Goal: Communication & Community: Answer question/provide support

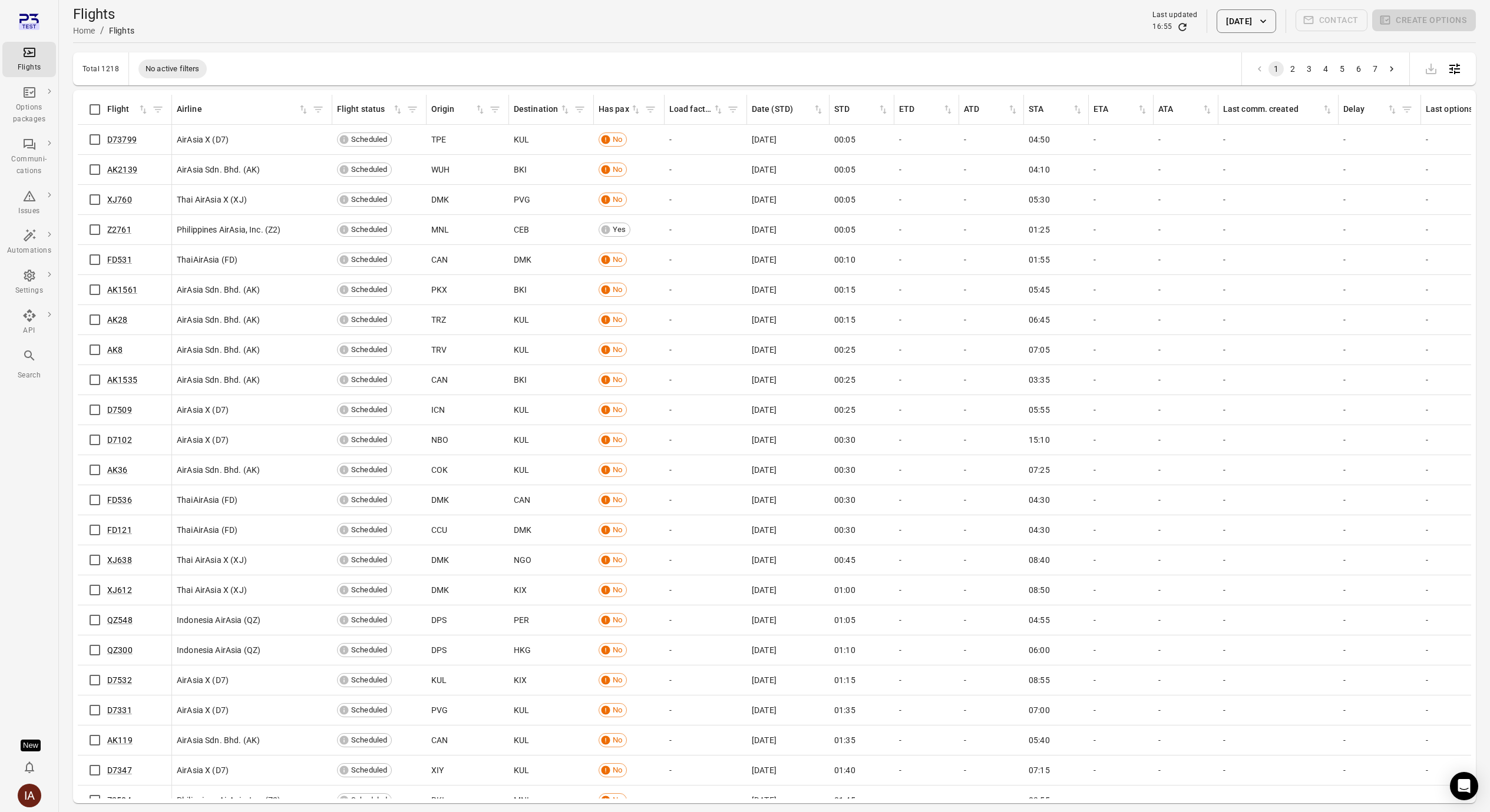
click at [39, 787] on button "IA" at bounding box center [29, 795] width 33 height 33
click at [31, 796] on div at bounding box center [749, 406] width 1498 height 812
click at [36, 795] on div "IA" at bounding box center [29, 795] width 24 height 24
click at [72, 796] on button "Log out" at bounding box center [90, 792] width 88 height 21
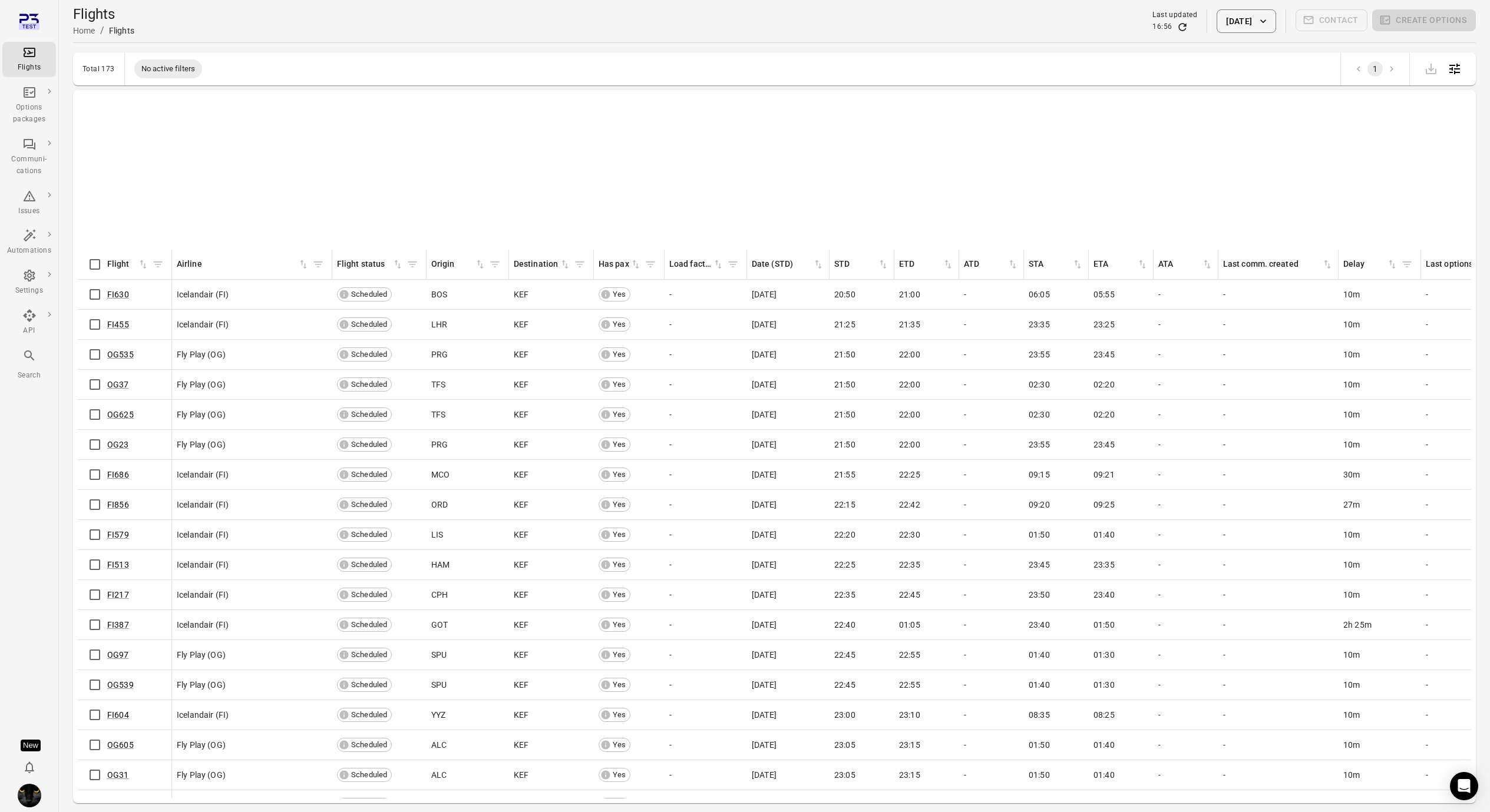
scroll to position [4474, 0]
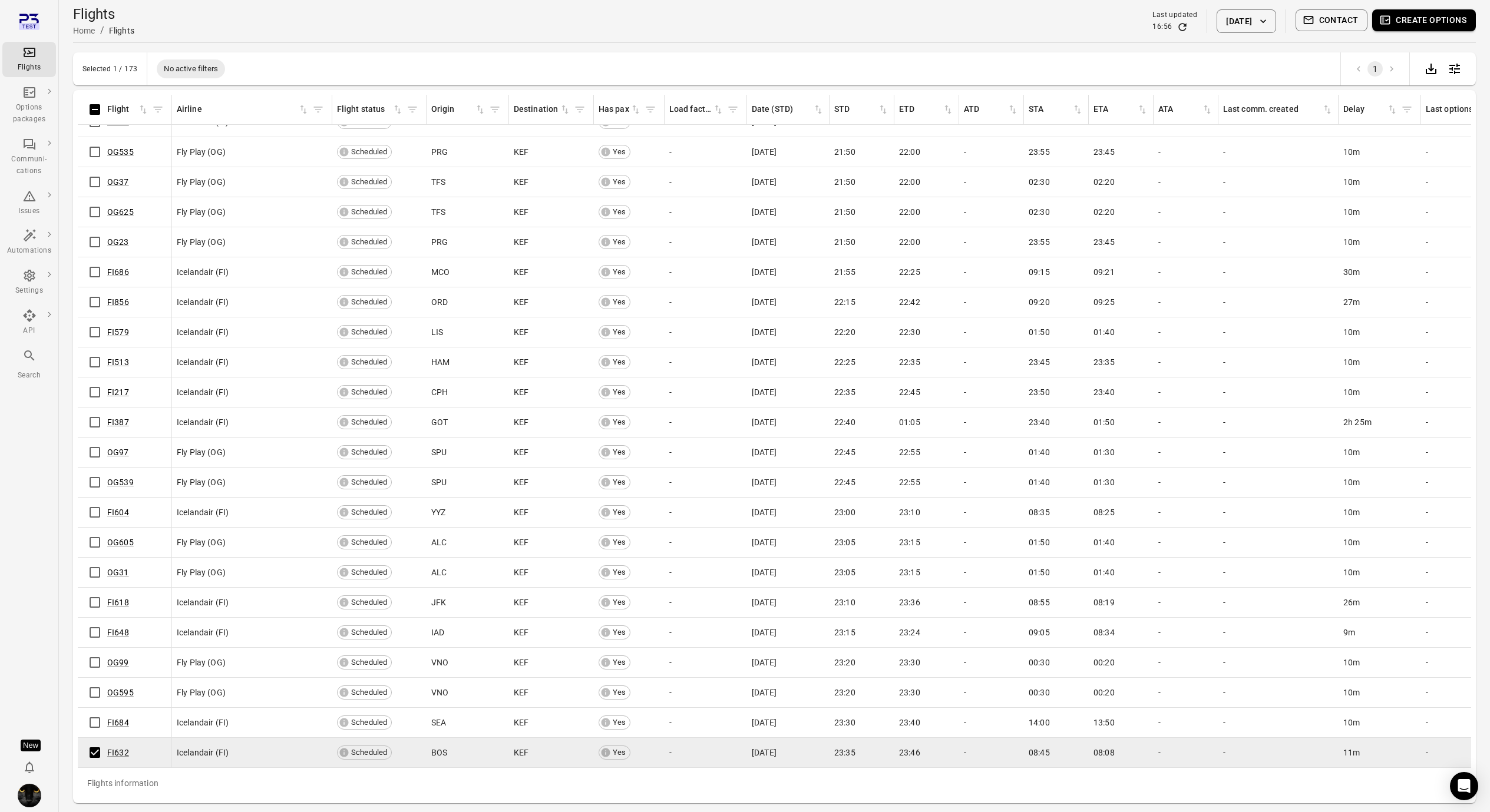
click at [1350, 18] on button "Contact" at bounding box center [1331, 20] width 72 height 21
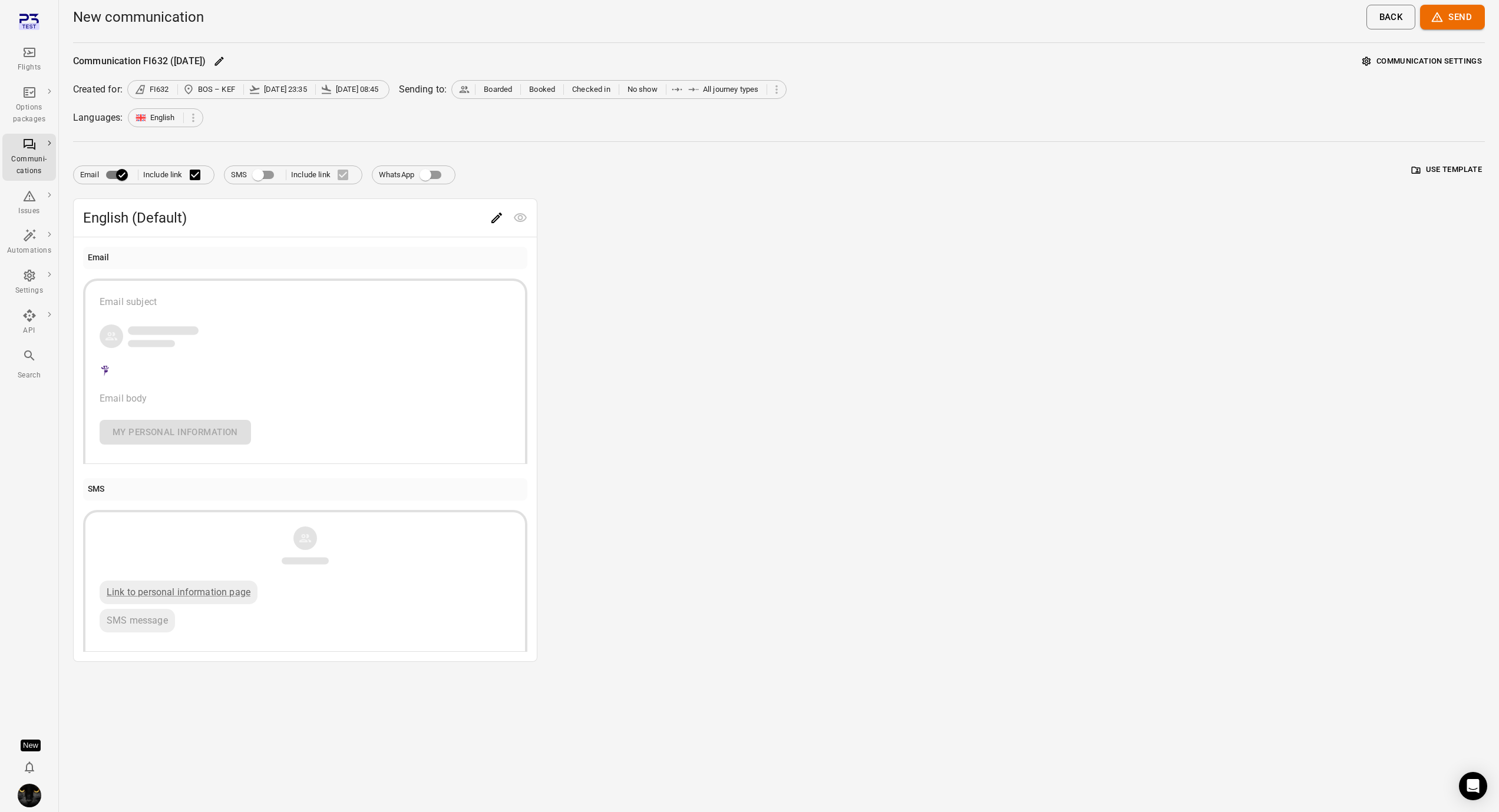
click at [499, 221] on icon "Edit" at bounding box center [497, 218] width 14 height 14
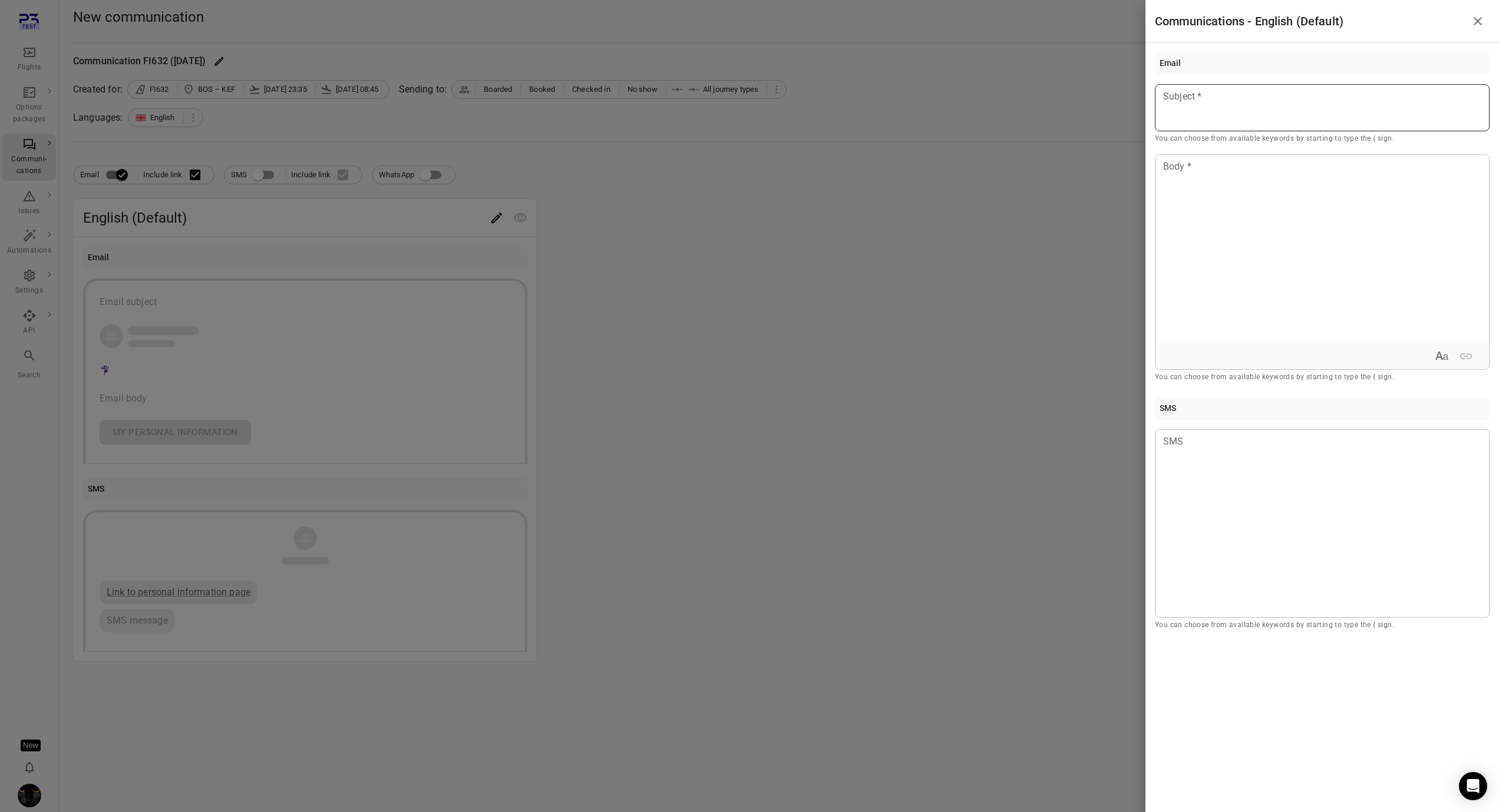
click at [1205, 92] on p at bounding box center [1322, 97] width 317 height 14
click at [1219, 213] on div at bounding box center [1322, 249] width 333 height 189
drag, startPoint x: 1050, startPoint y: 371, endPoint x: 1391, endPoint y: 194, distance: 384.2
click at [1053, 372] on div at bounding box center [750, 406] width 1499 height 812
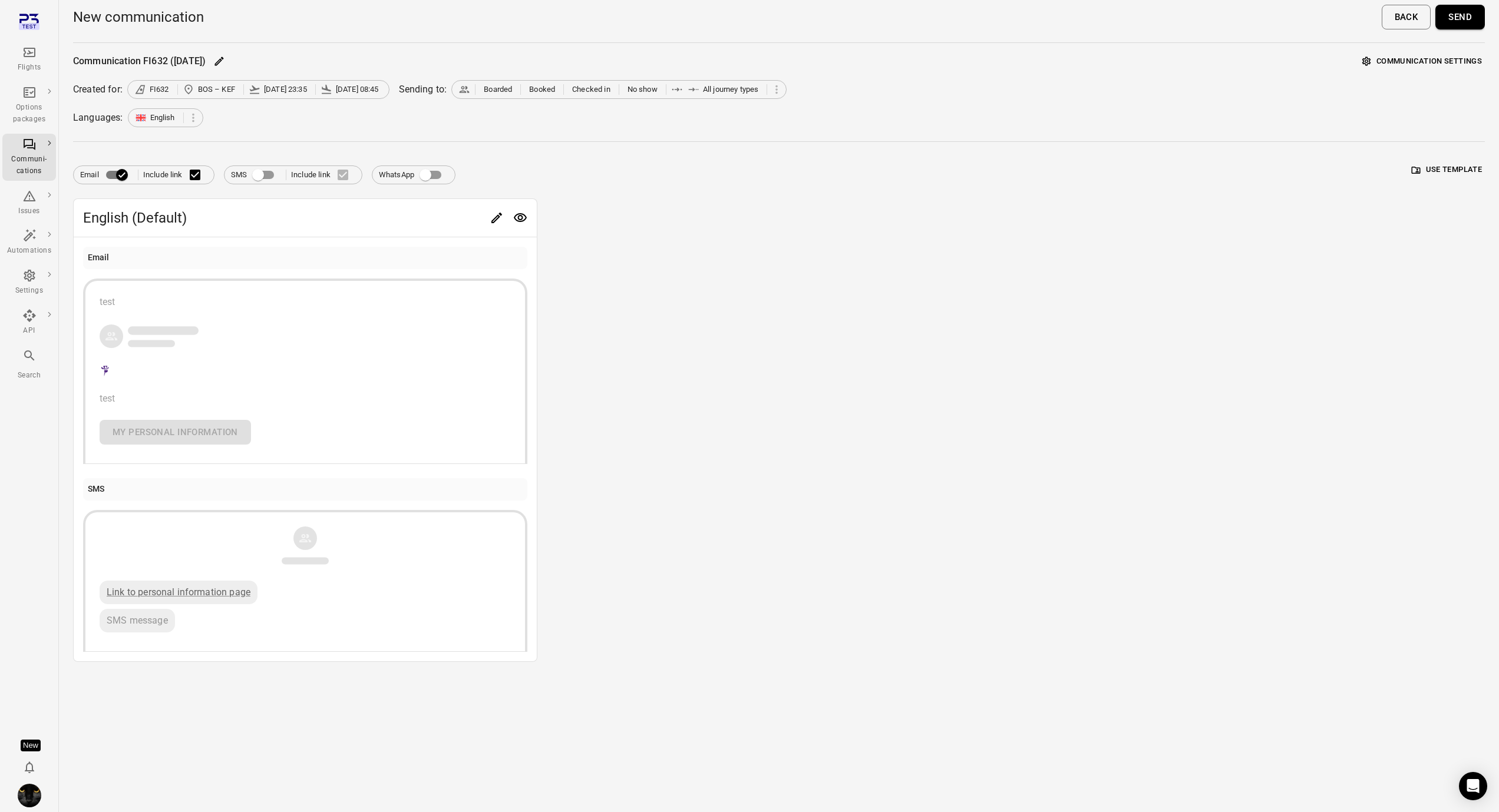
click at [1465, 18] on button "Send" at bounding box center [1460, 17] width 49 height 25
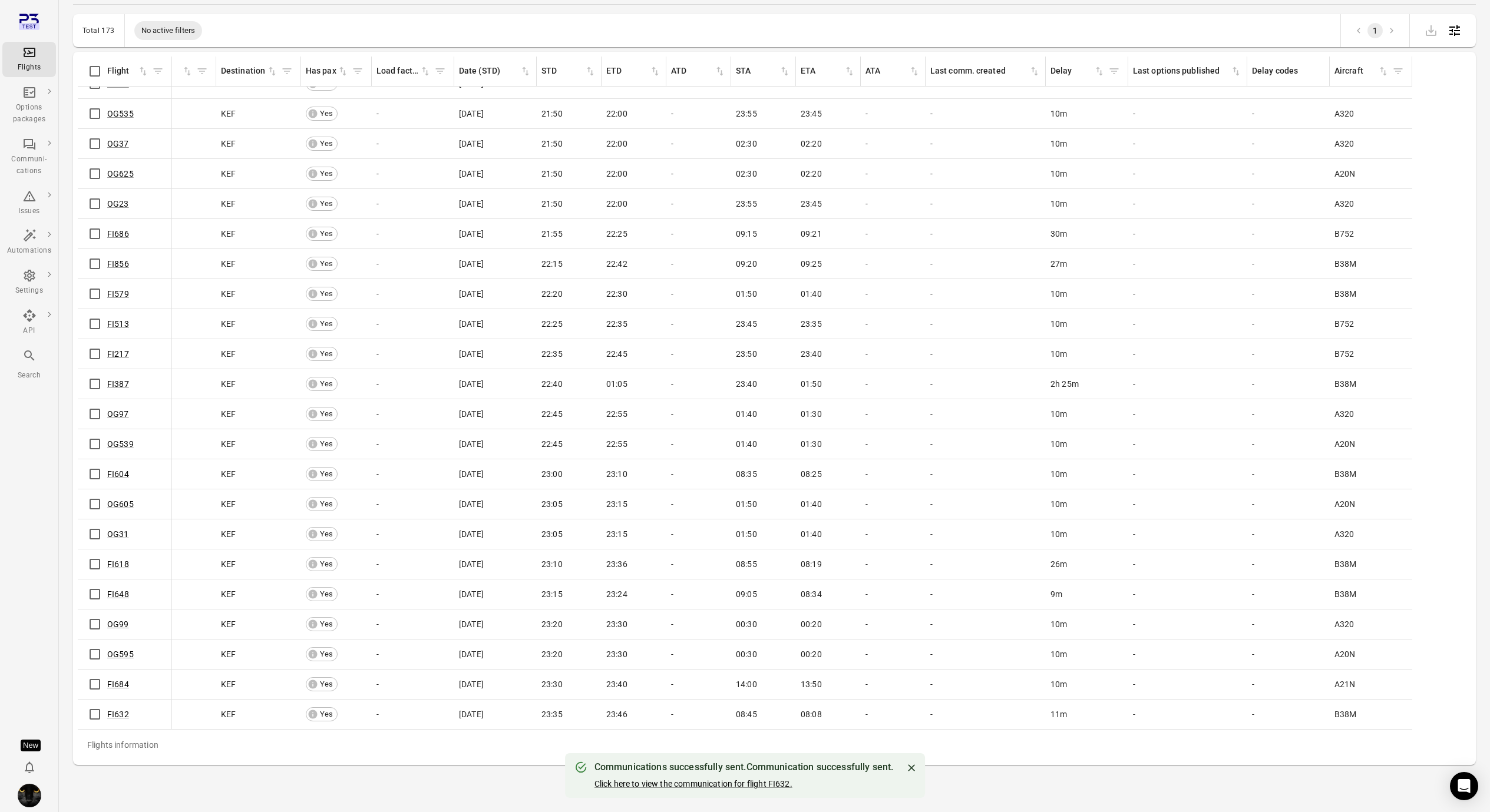
scroll to position [4, 0]
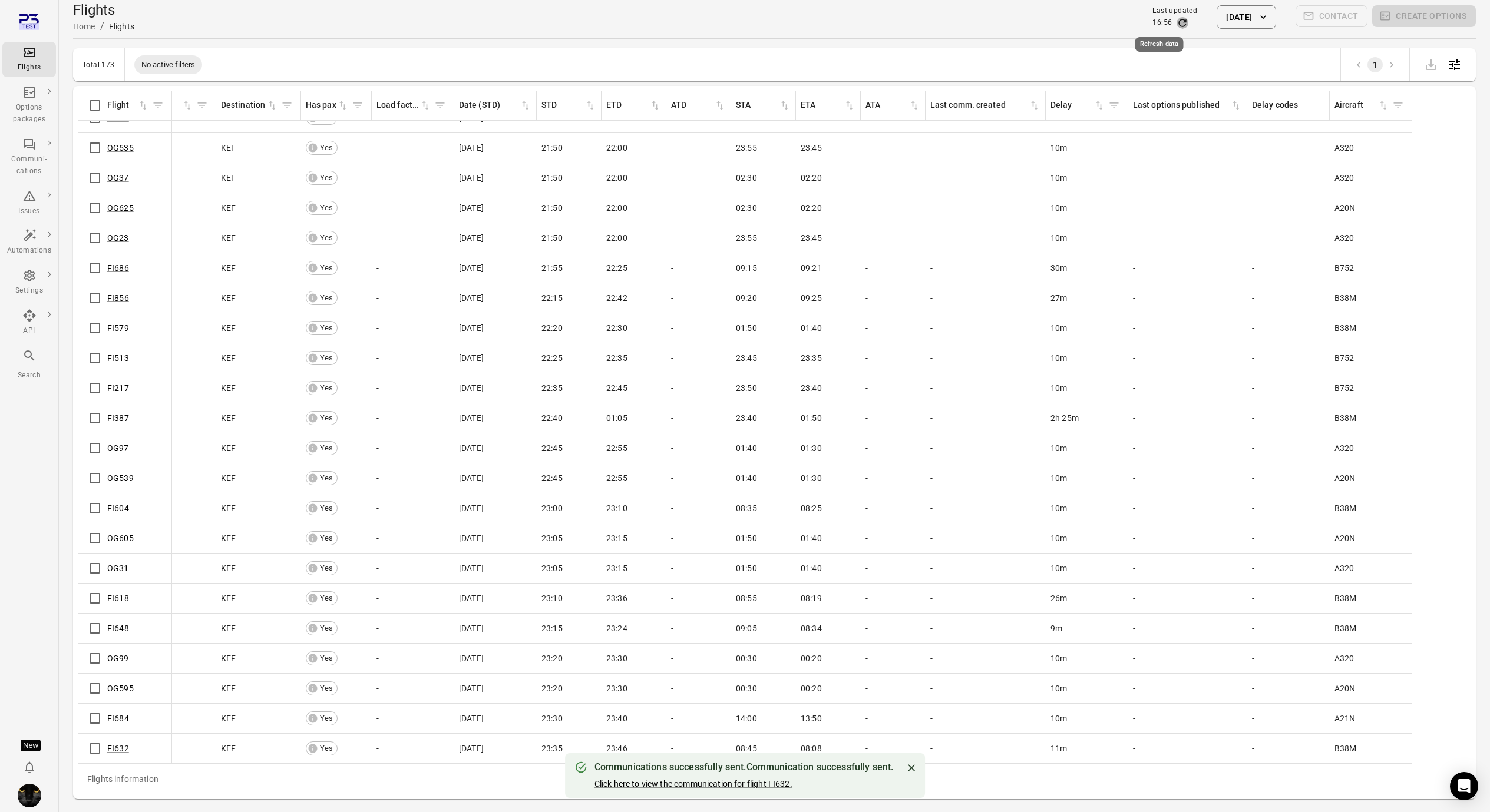
click at [1176, 21] on icon "Refresh data" at bounding box center [1181, 22] width 12 height 12
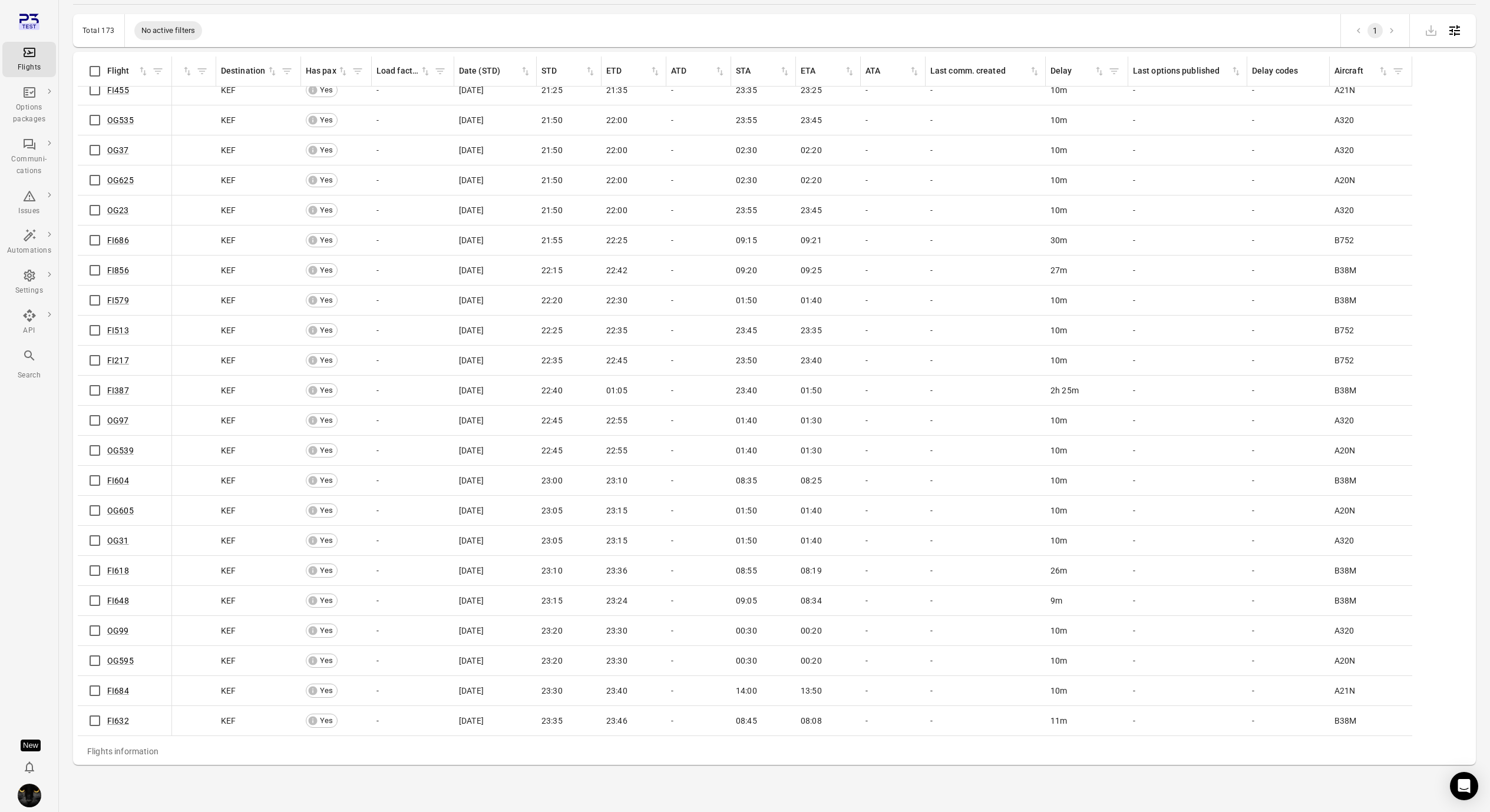
scroll to position [4474, 302]
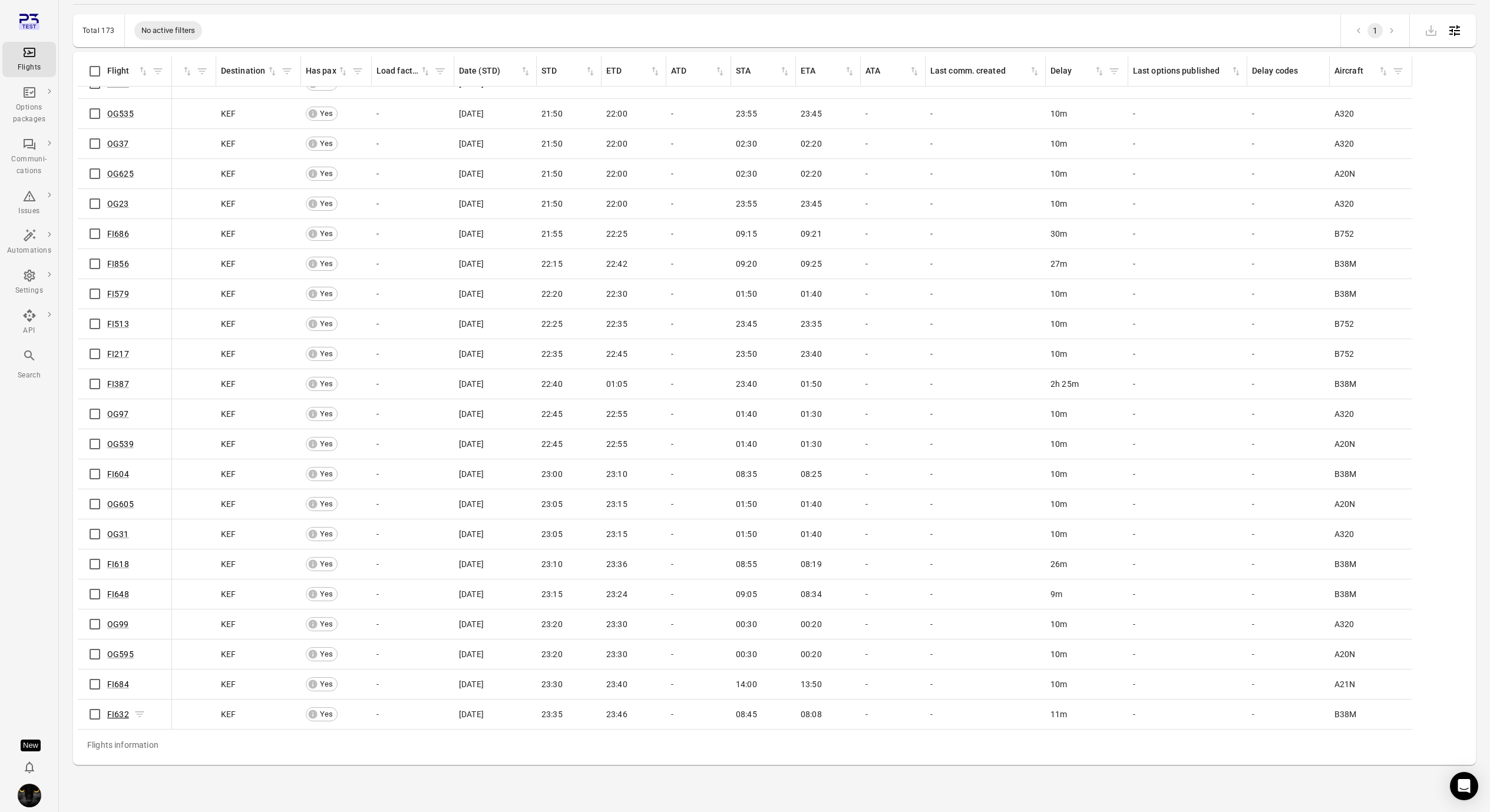
click at [114, 710] on link "FI632" at bounding box center [118, 715] width 21 height 9
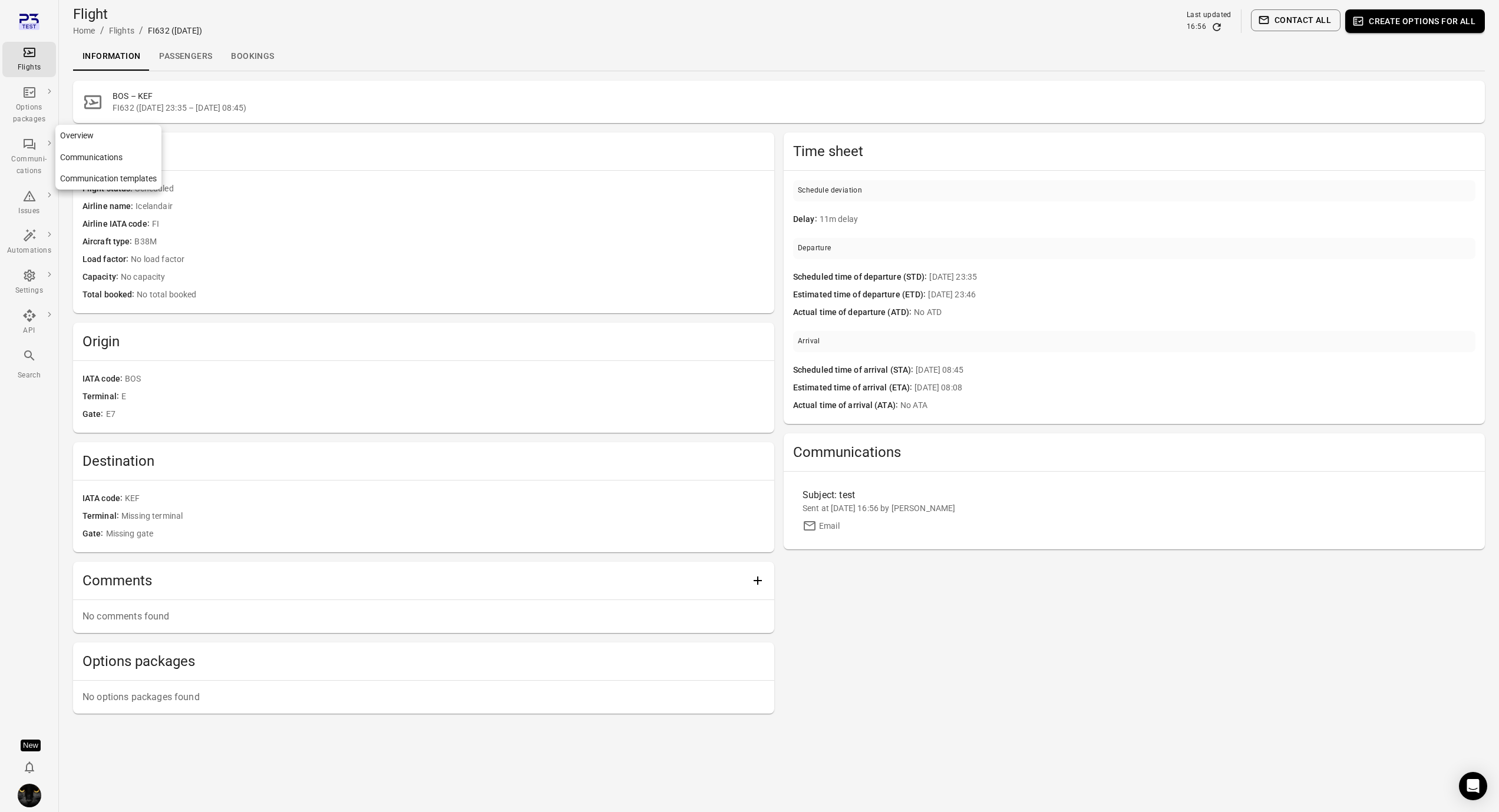
click at [25, 156] on div "Communi-cations" at bounding box center [29, 165] width 45 height 24
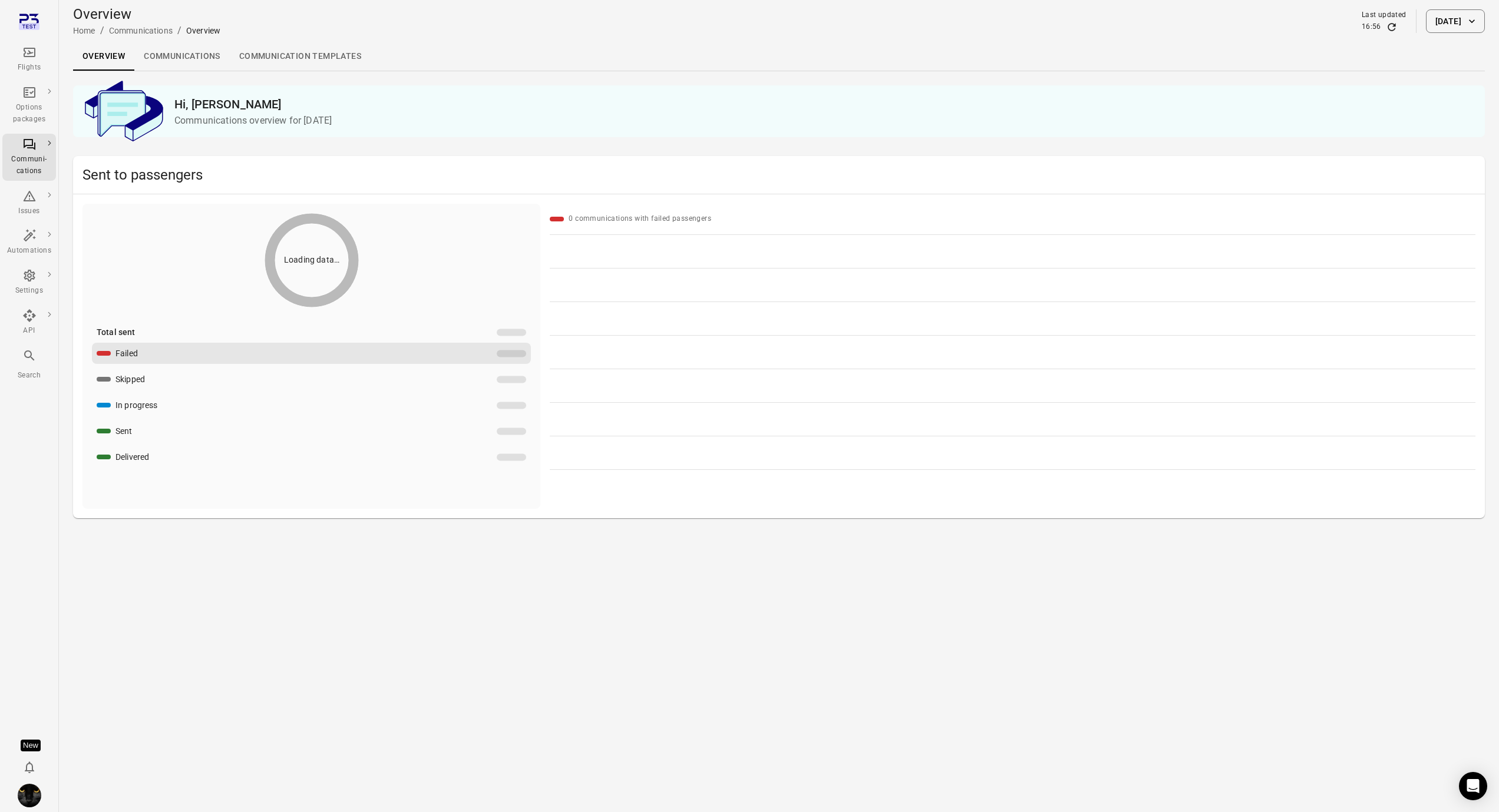
click at [155, 63] on link "Communications" at bounding box center [182, 56] width 95 height 28
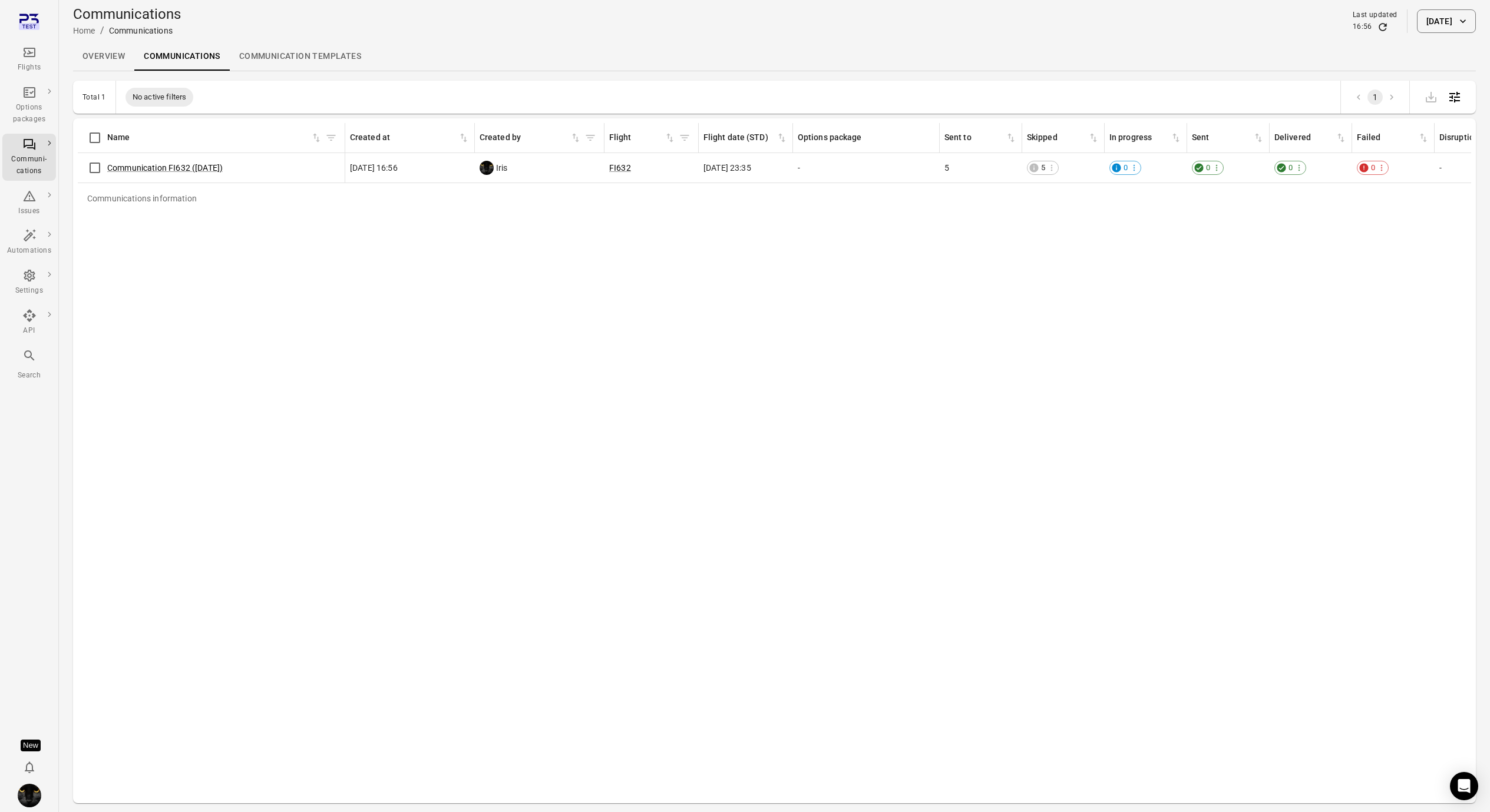
click at [16, 58] on div "Flights" at bounding box center [29, 59] width 45 height 28
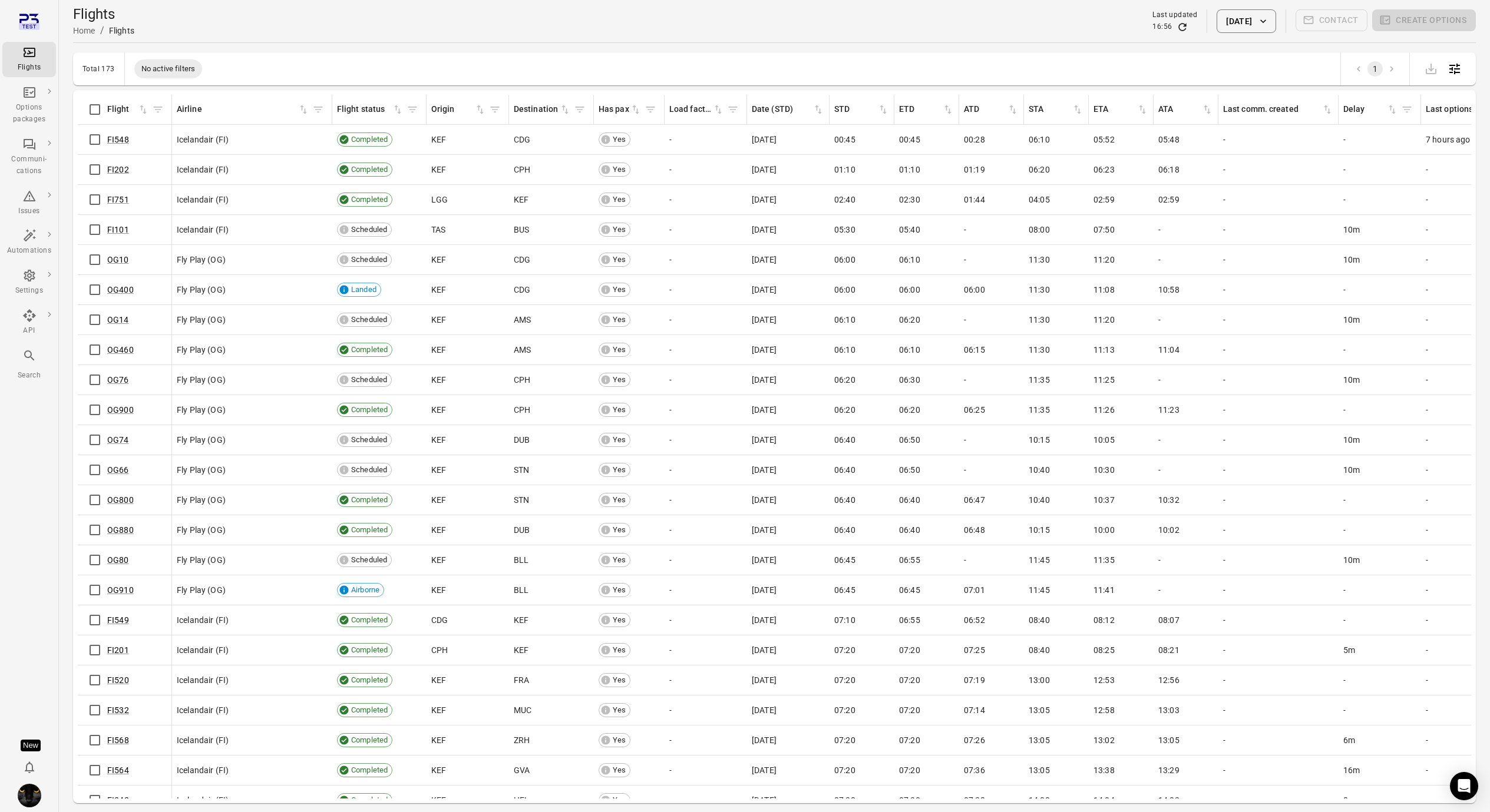
click at [1176, 27] on icon "Refresh data" at bounding box center [1181, 27] width 12 height 12
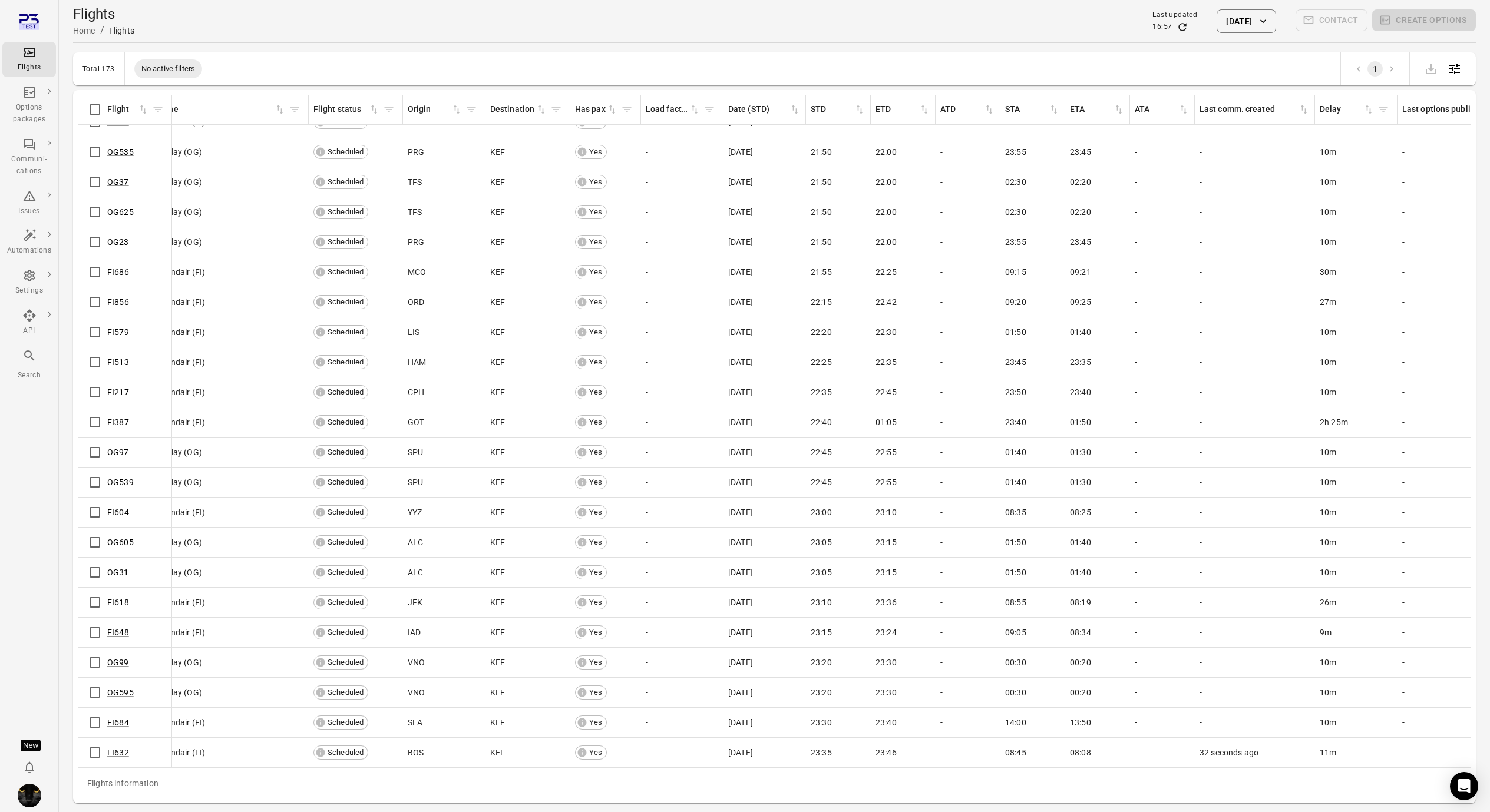
scroll to position [4474, 0]
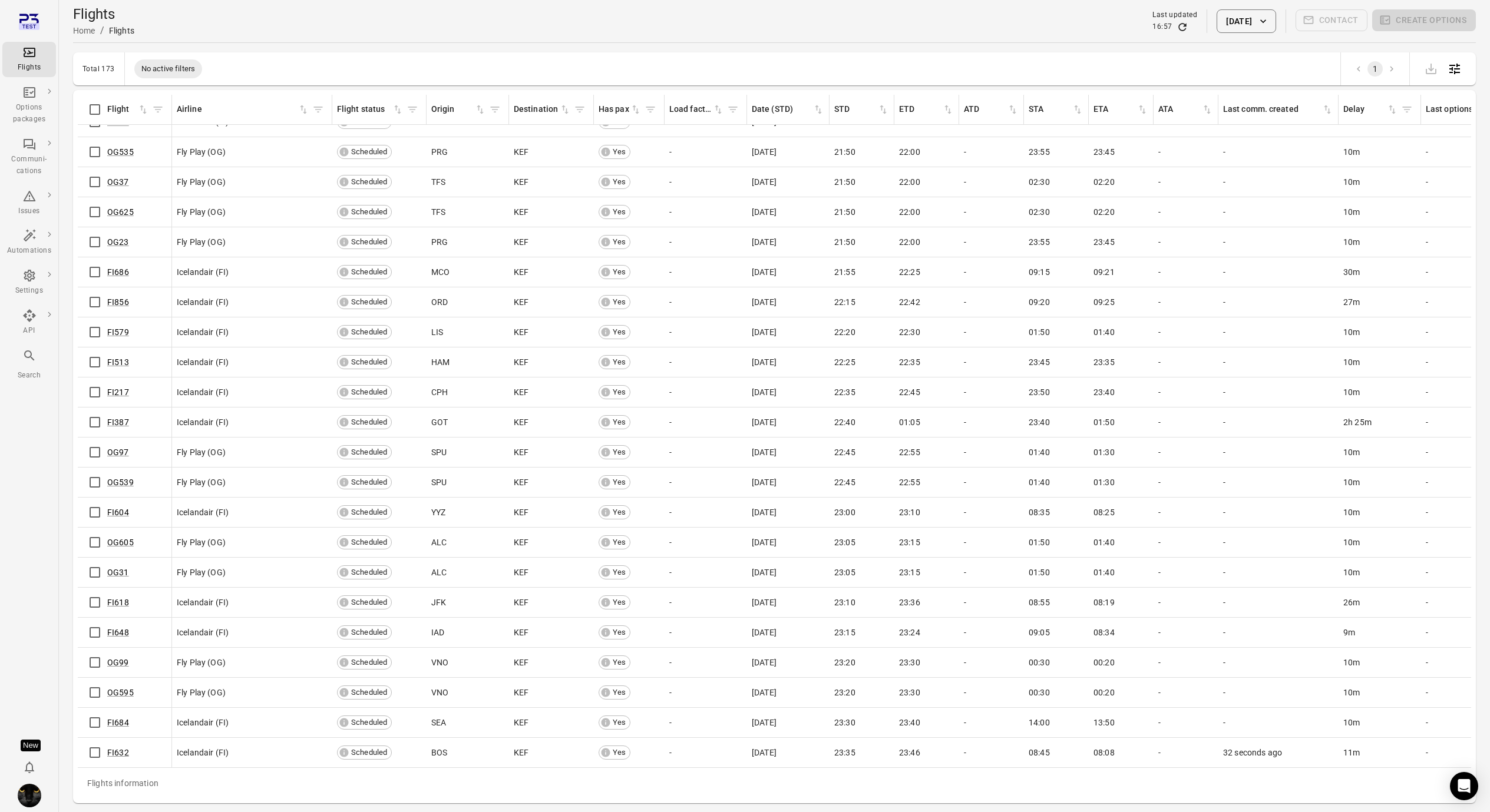
click at [1176, 27] on icon "Refresh data" at bounding box center [1181, 27] width 12 height 12
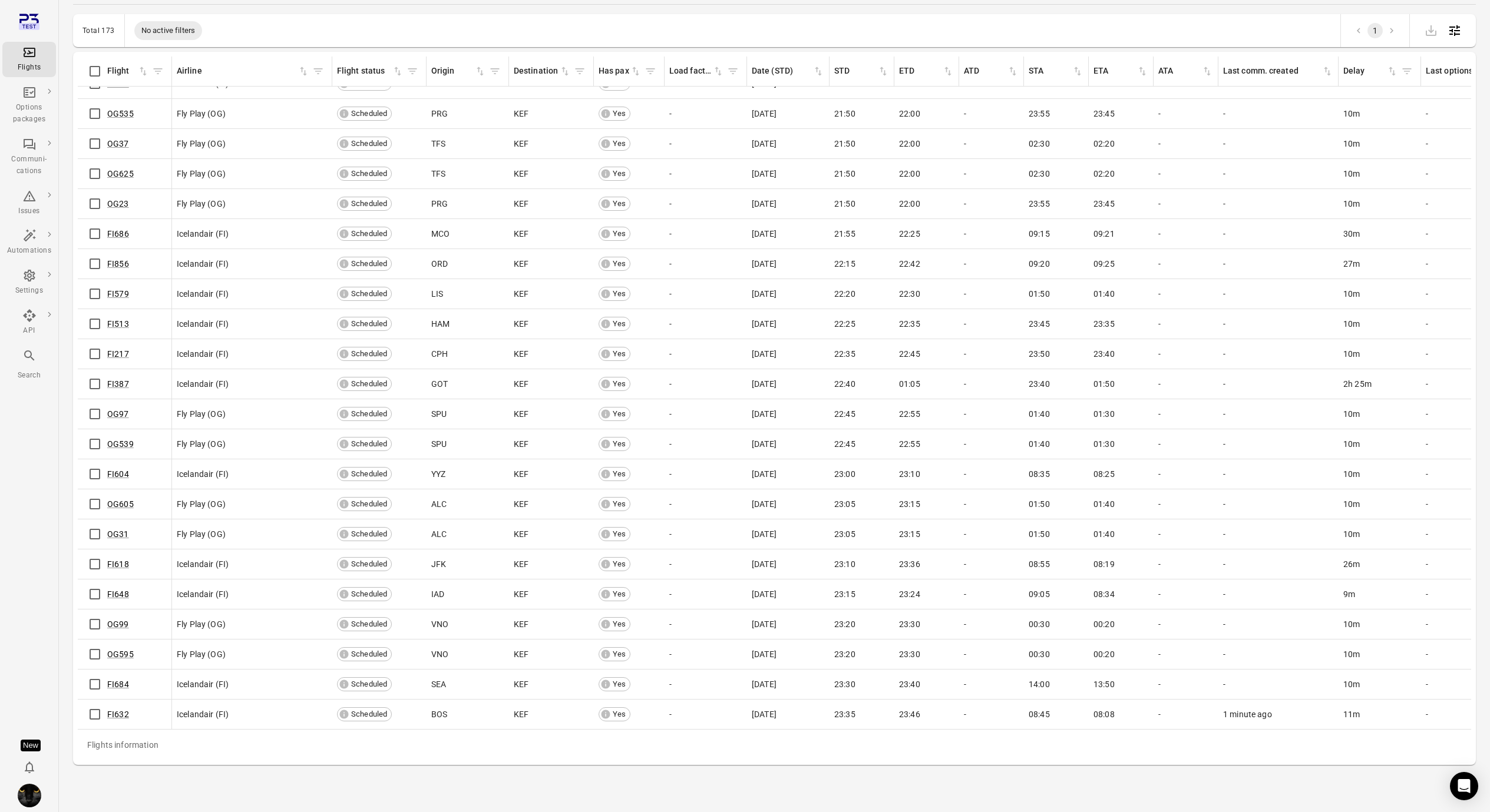
scroll to position [0, 0]
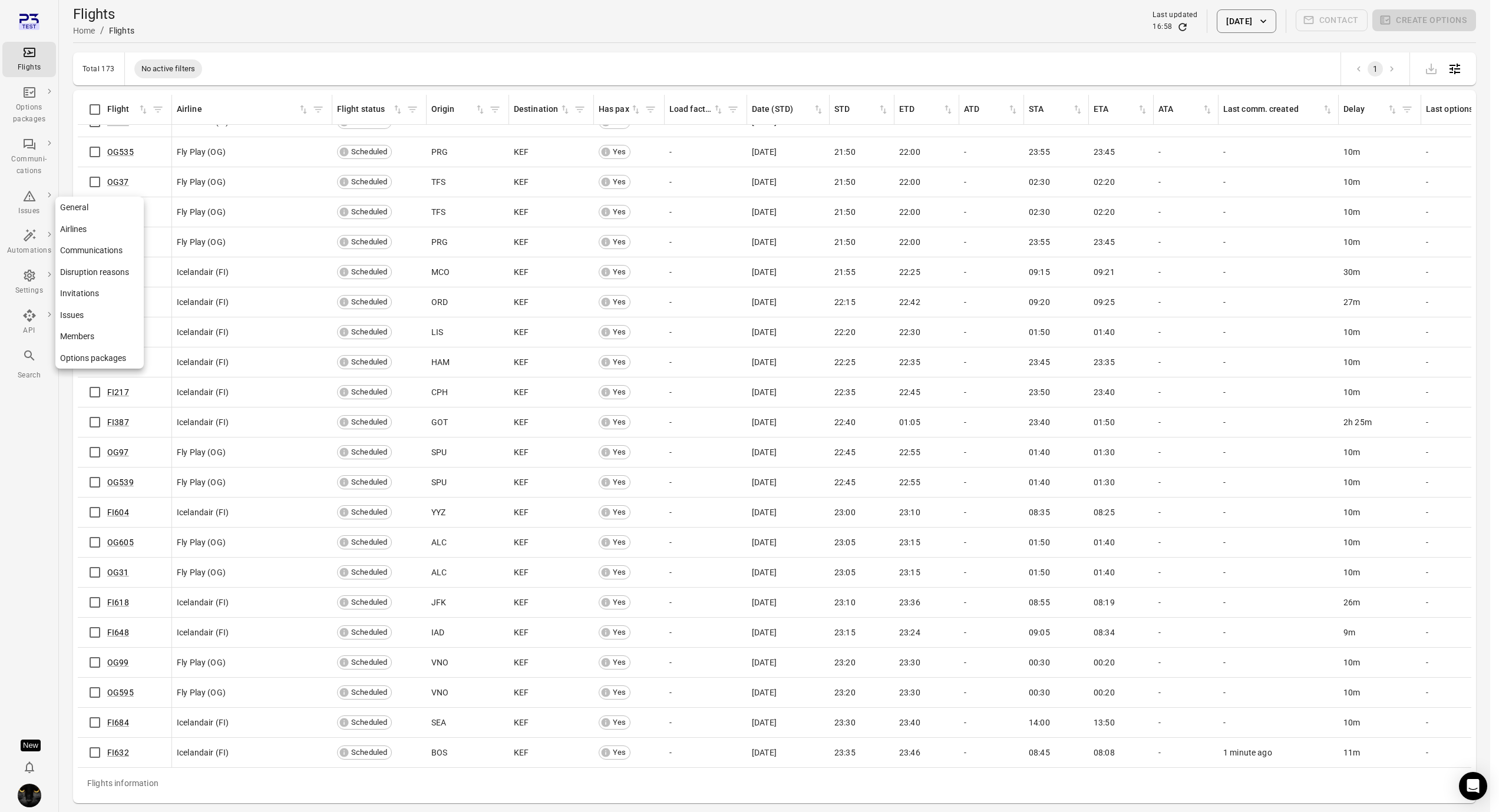
click at [33, 279] on icon "Main navigation" at bounding box center [29, 275] width 12 height 12
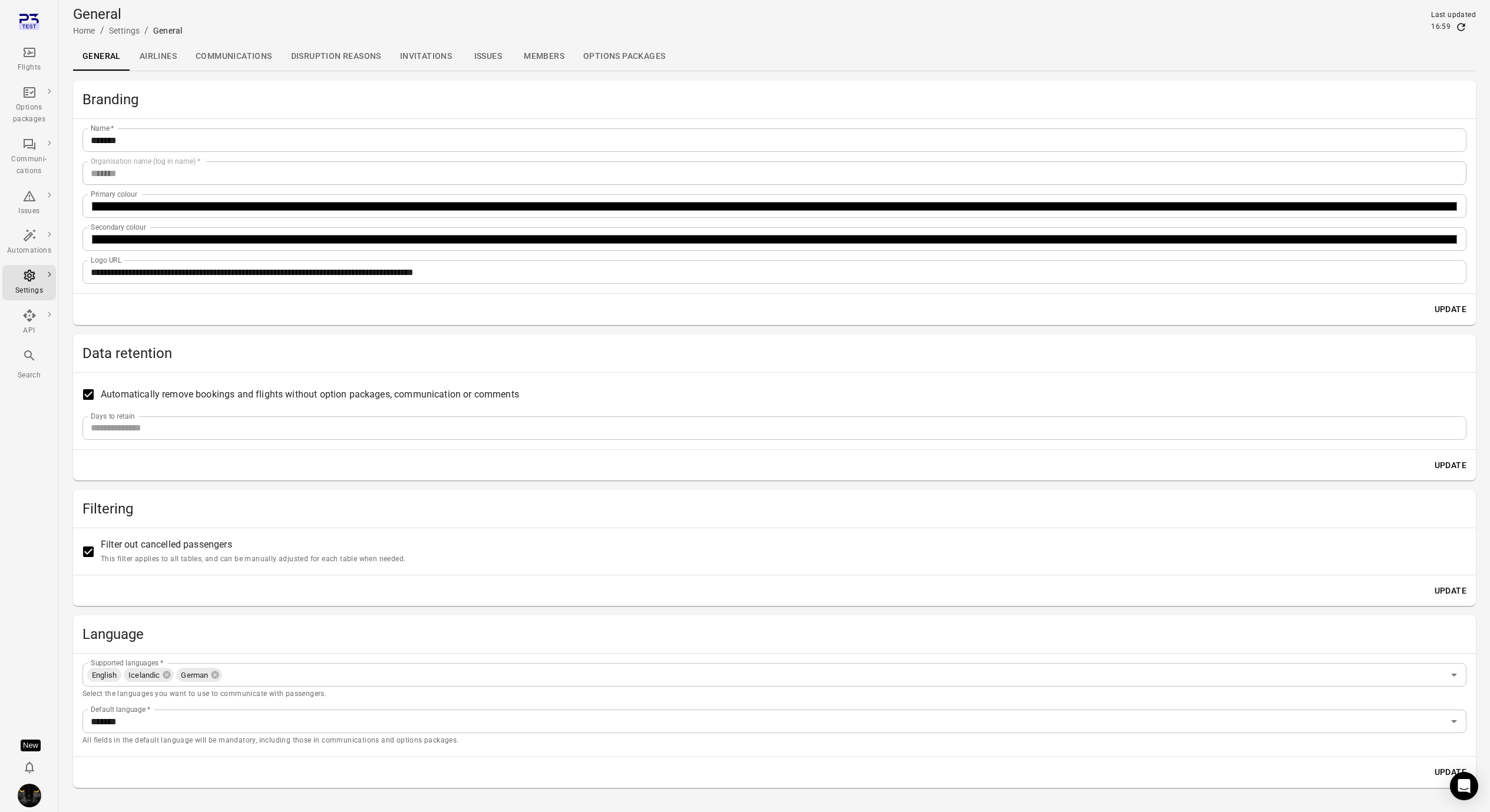
click at [158, 57] on link "Airlines" at bounding box center [158, 56] width 56 height 28
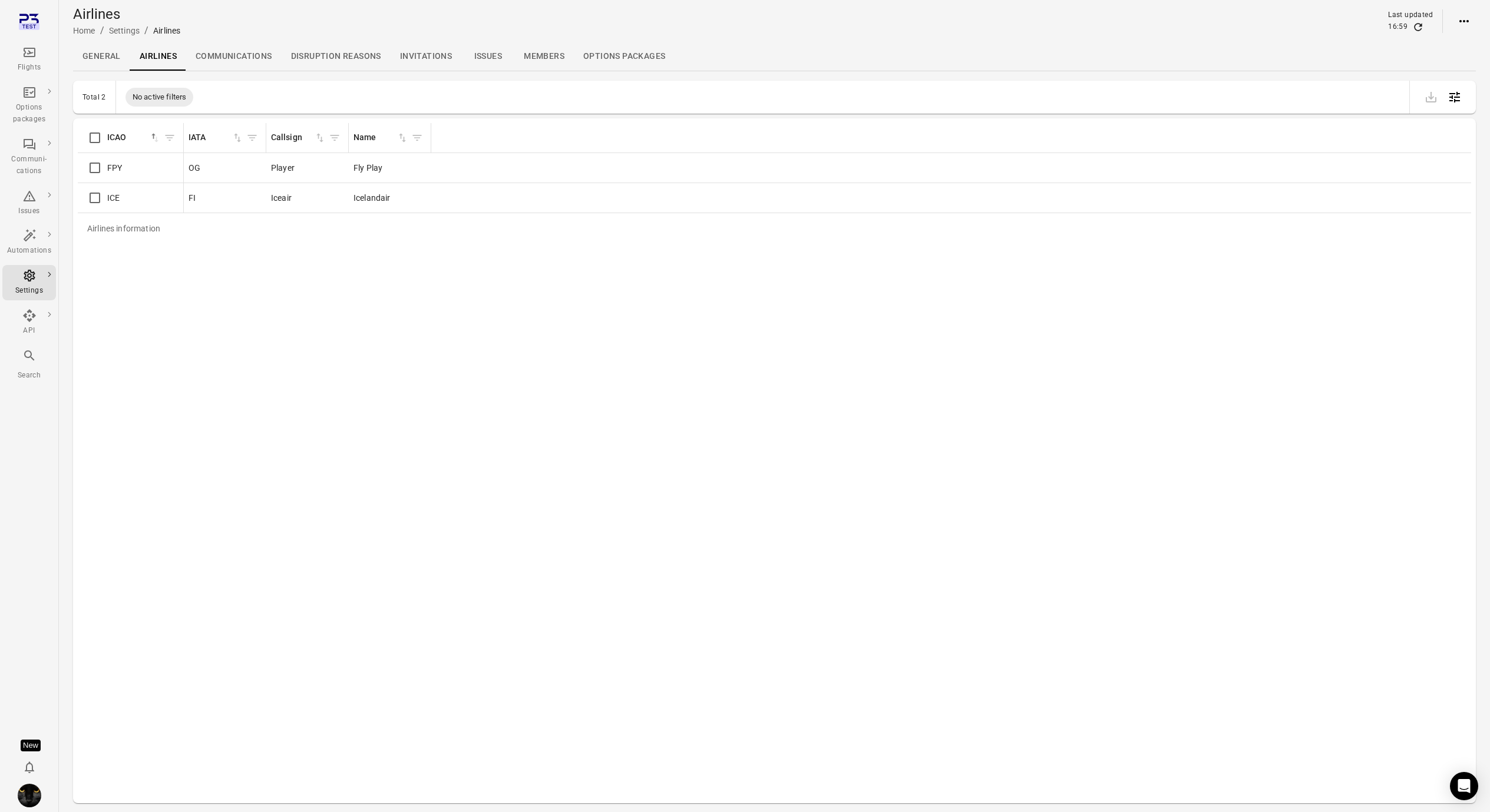
click at [218, 54] on link "Communications" at bounding box center [233, 56] width 95 height 28
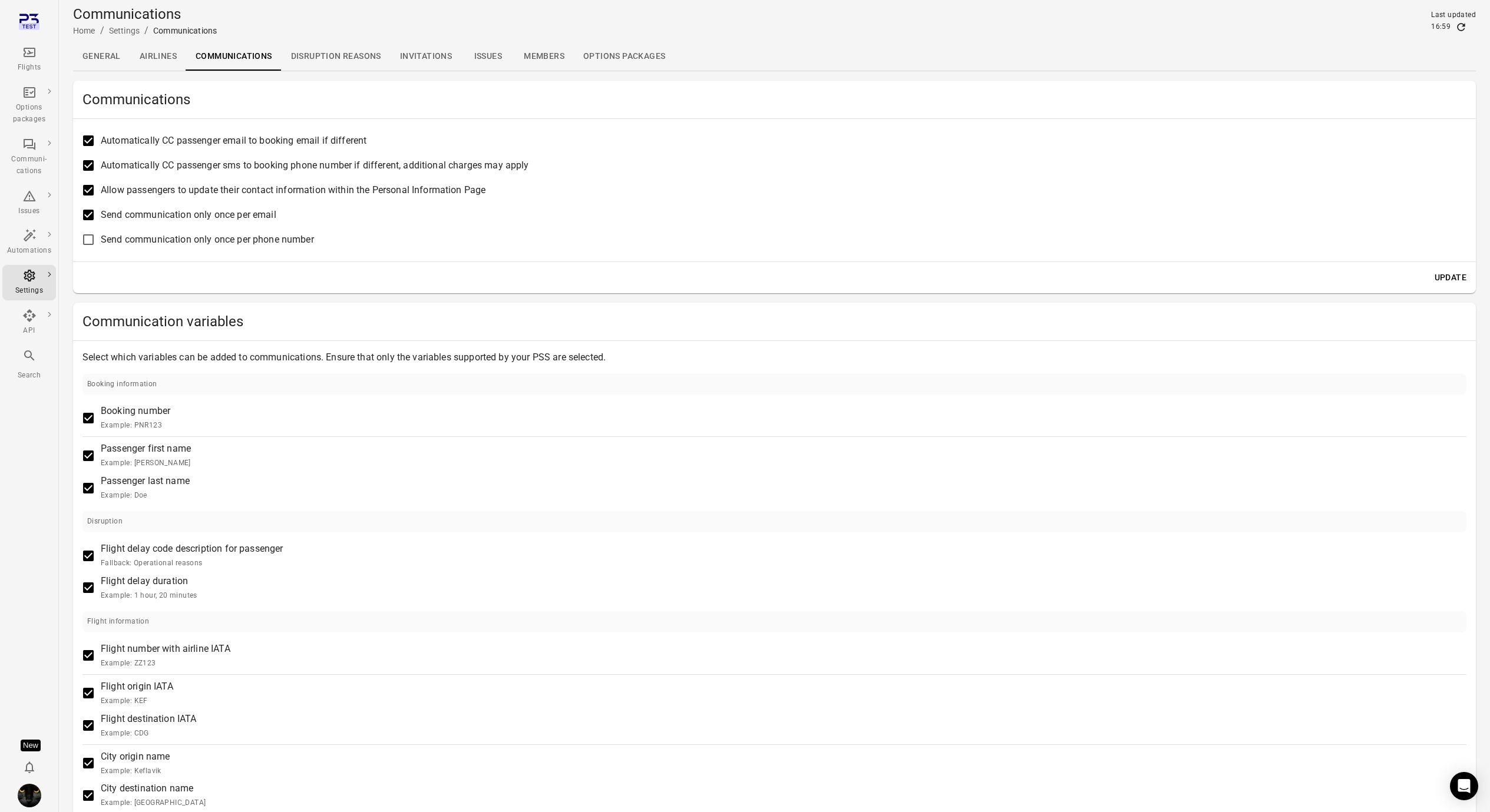
click at [356, 59] on link "Disruption reasons" at bounding box center [336, 56] width 109 height 28
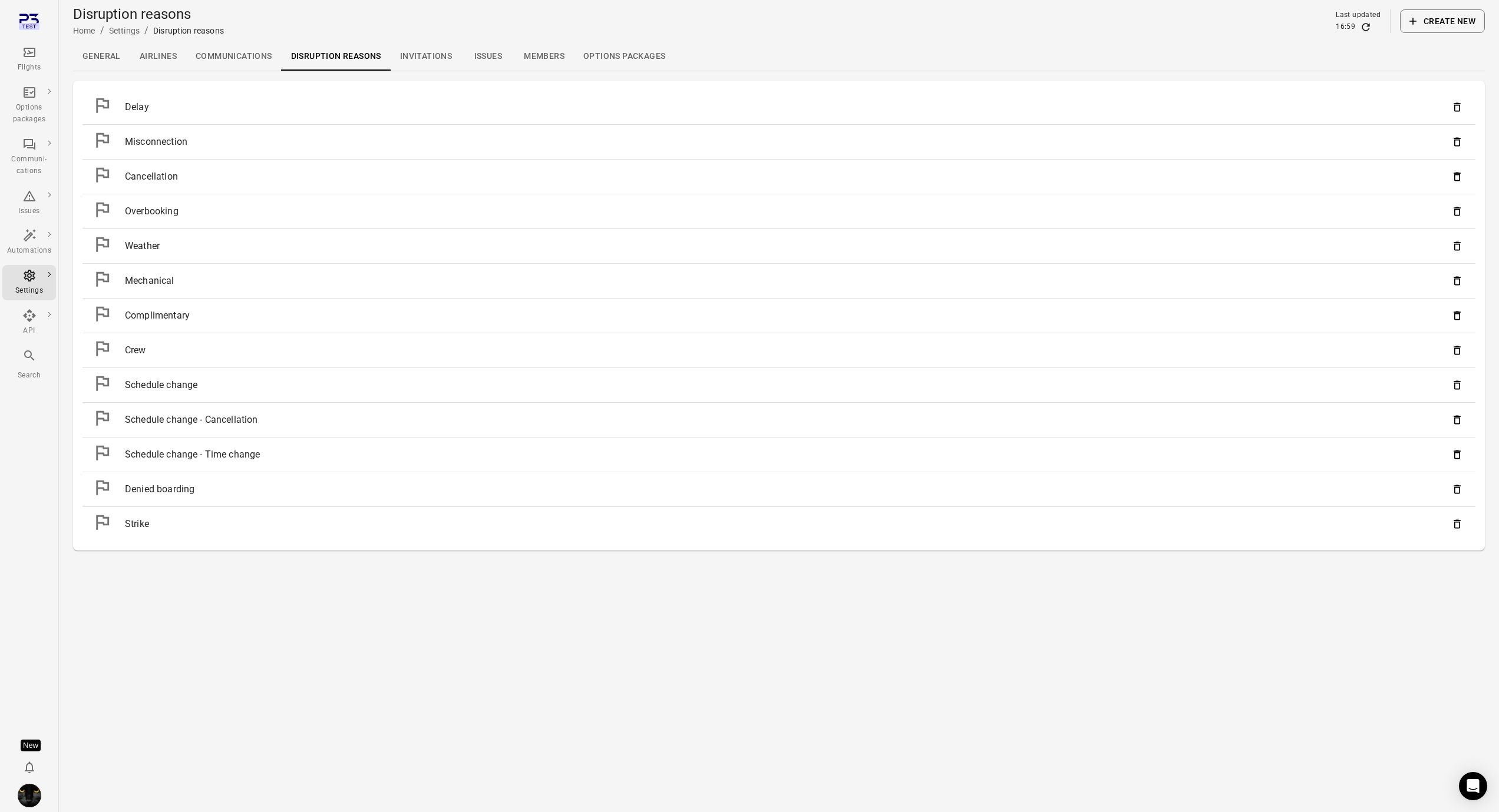
click at [412, 56] on link "Invitations" at bounding box center [426, 56] width 71 height 28
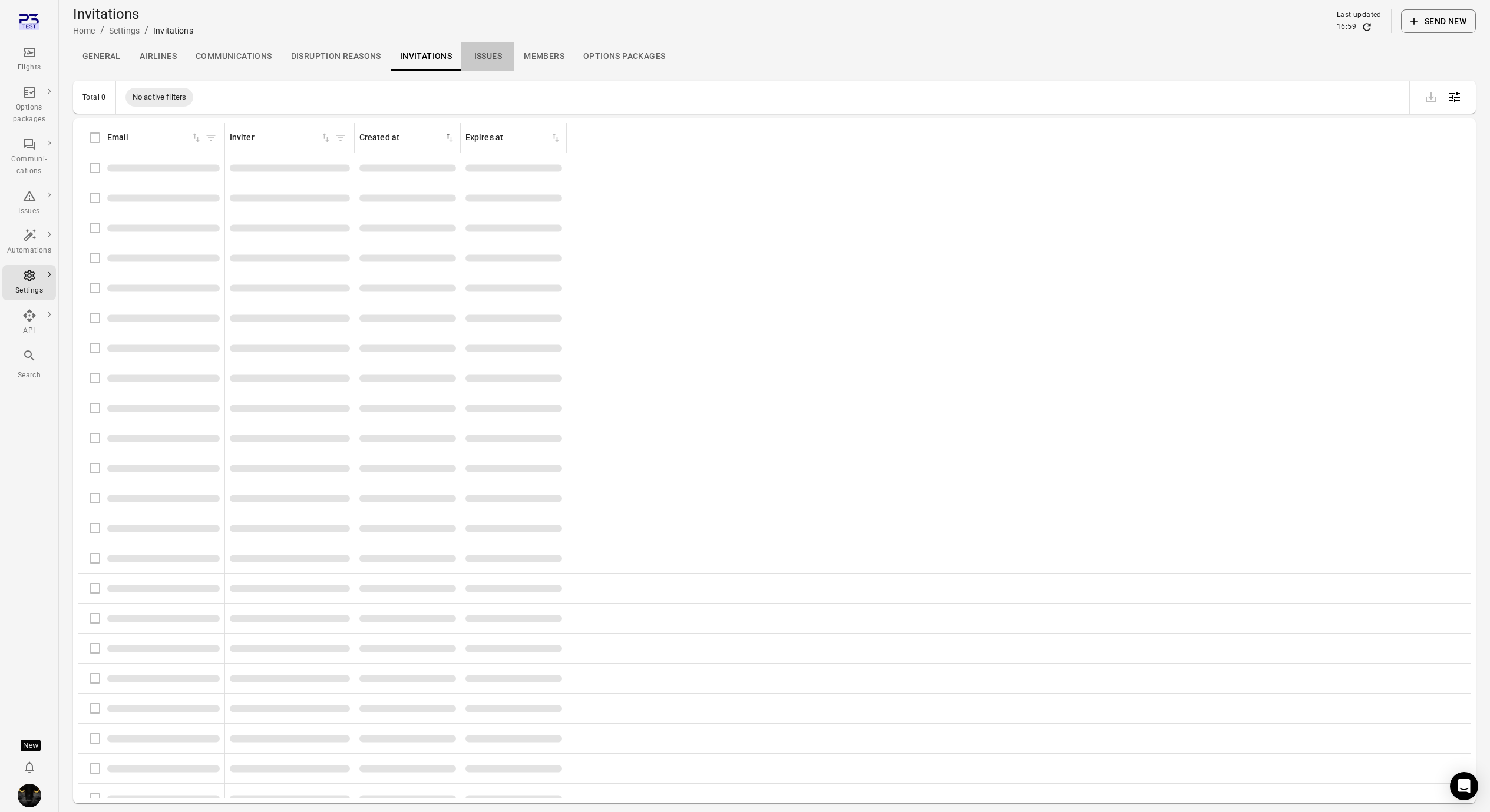
click at [494, 58] on link "Issues" at bounding box center [487, 56] width 53 height 28
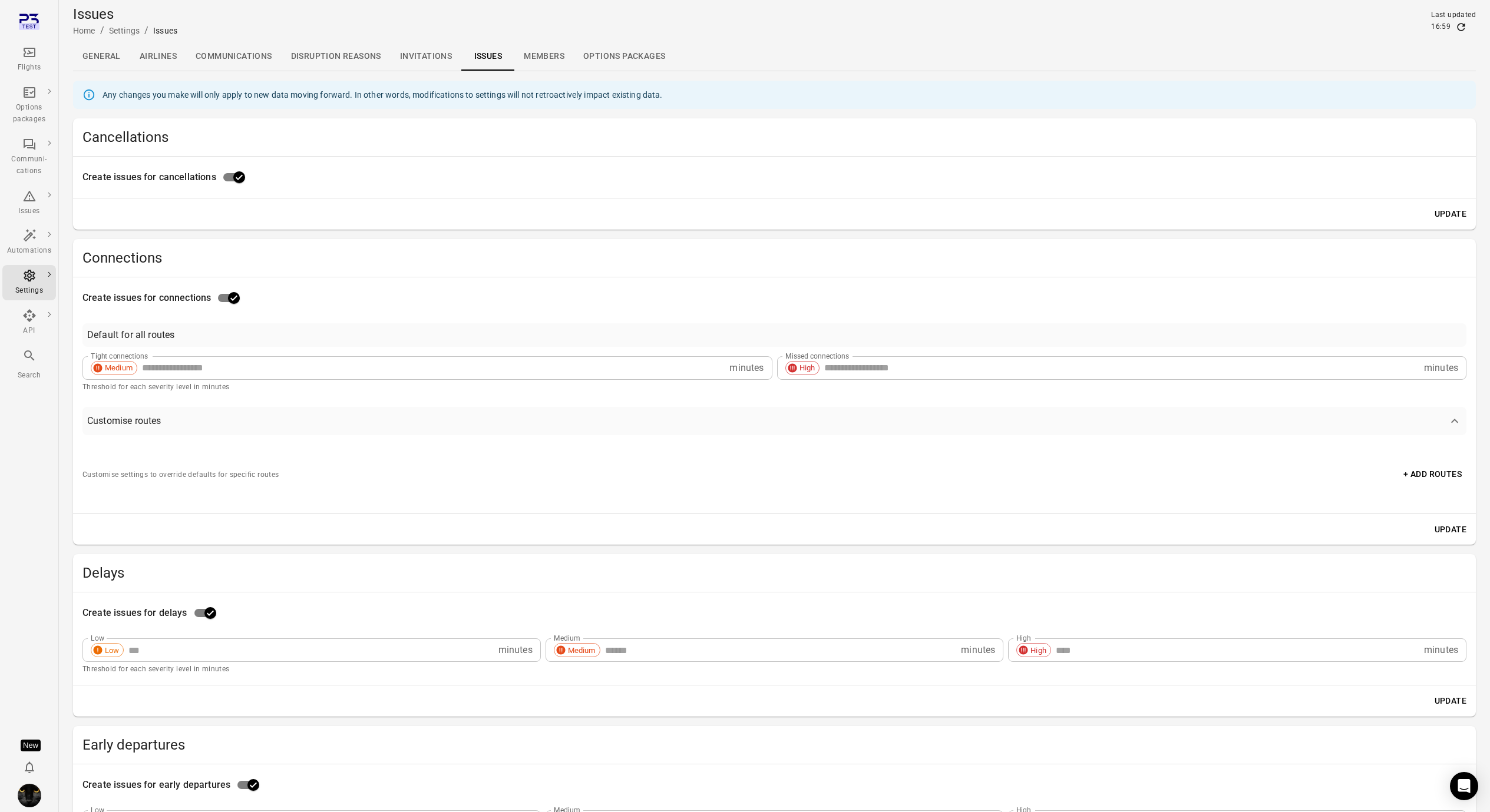
click at [614, 64] on link "Options packages" at bounding box center [623, 56] width 101 height 28
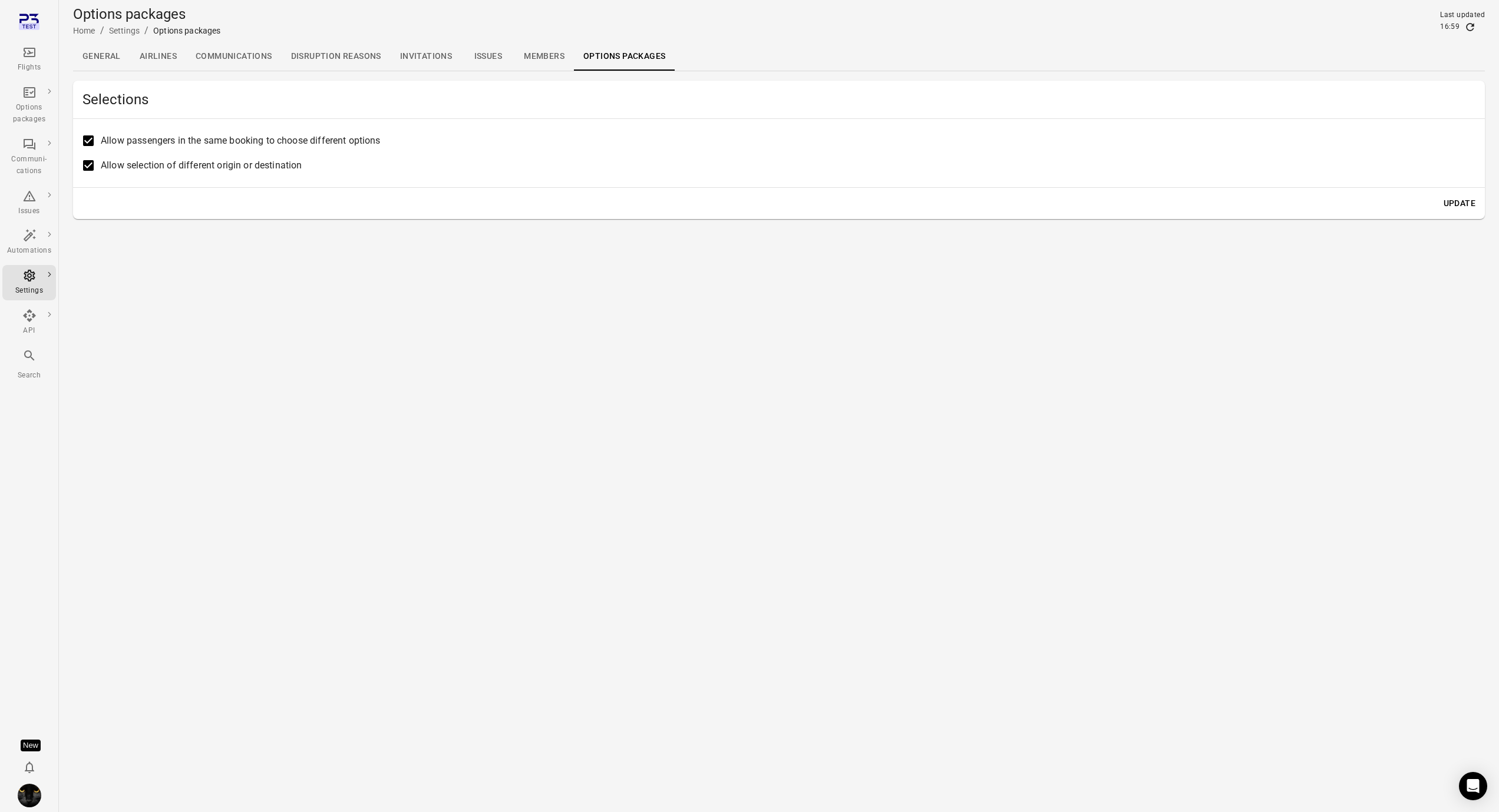
click at [30, 45] on icon "Main navigation" at bounding box center [29, 52] width 14 height 14
